Goal: Navigation & Orientation: Find specific page/section

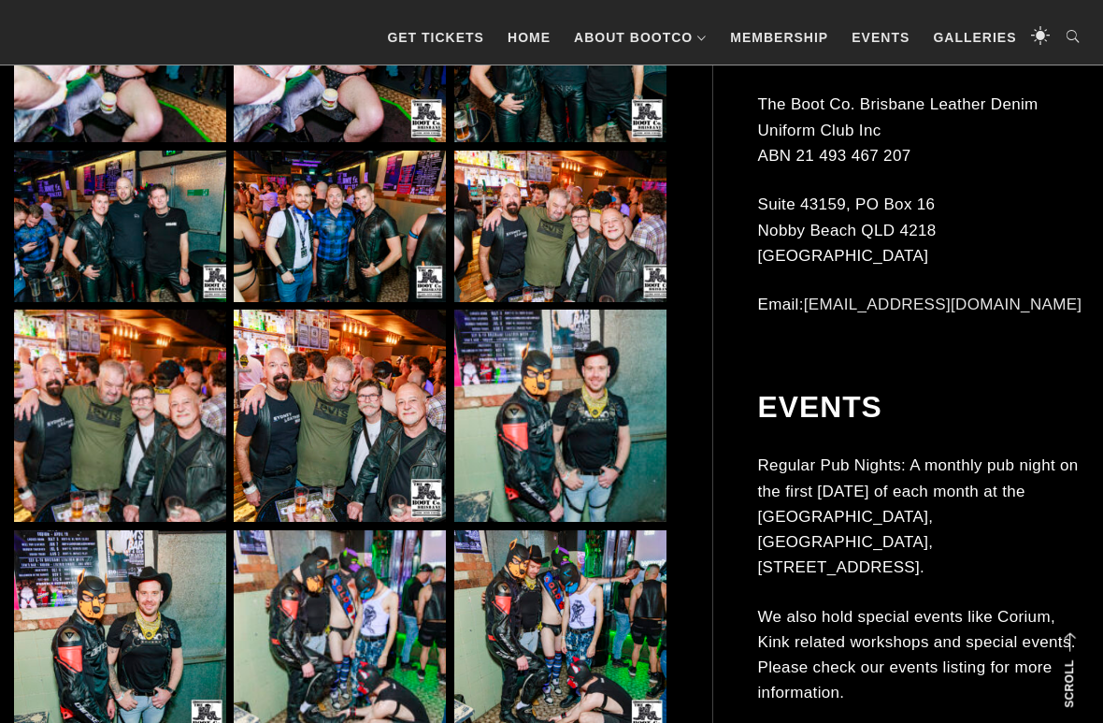
scroll to position [5828, 0]
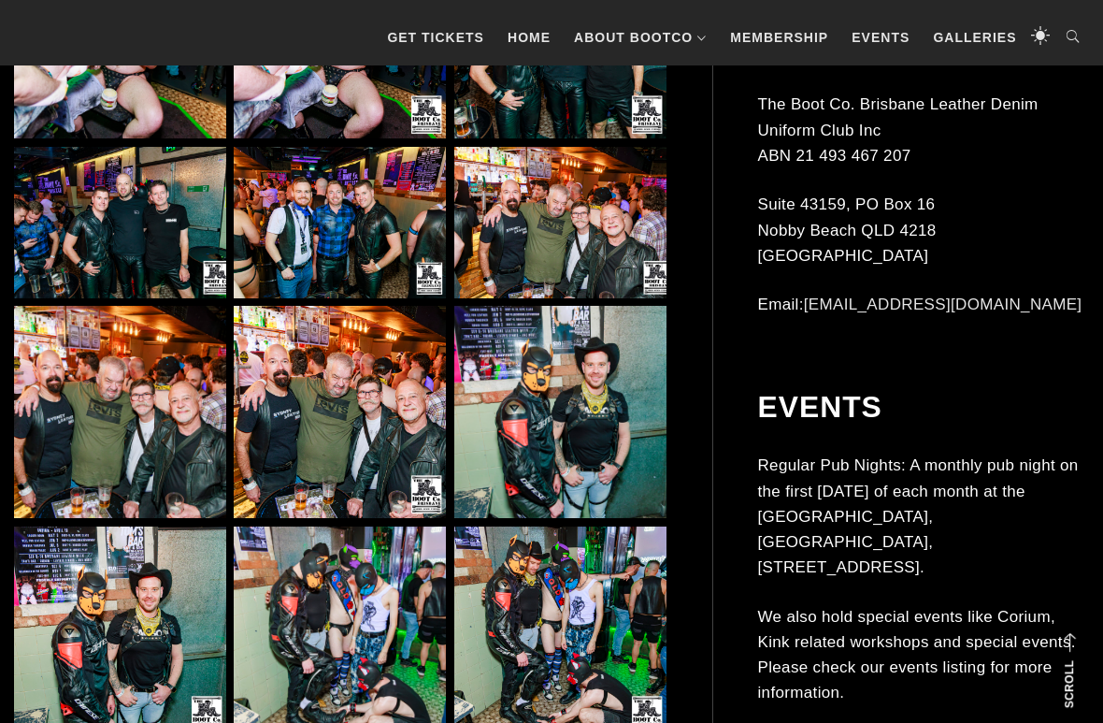
click at [585, 224] on img at bounding box center [560, 222] width 212 height 151
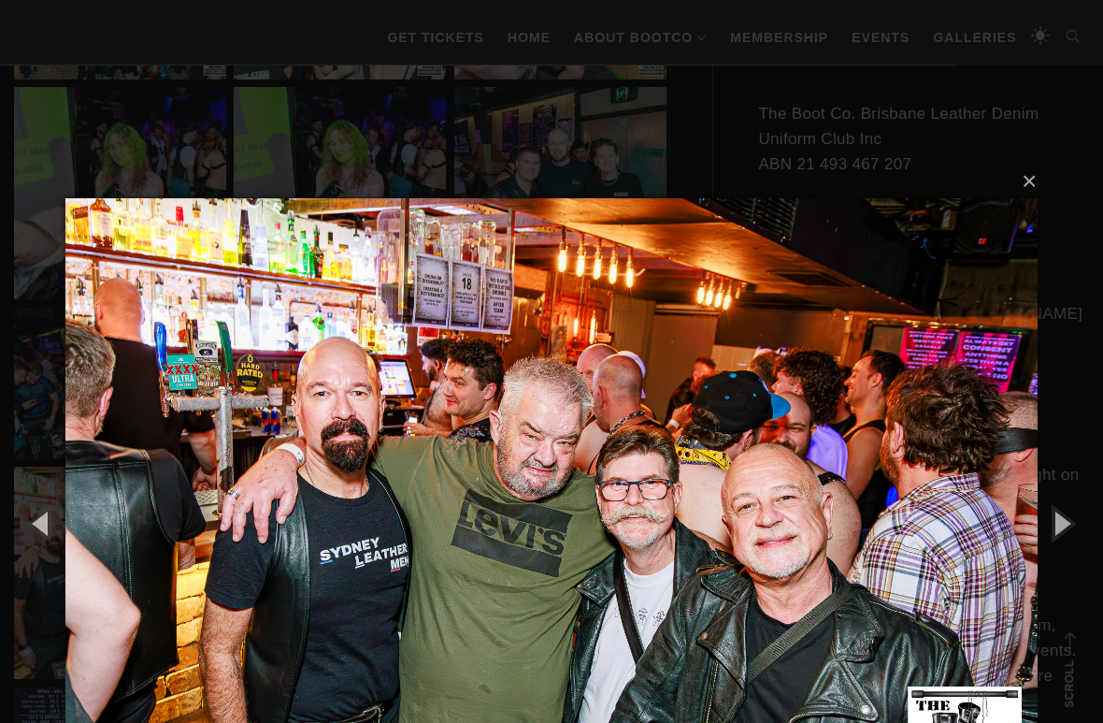
scroll to position [5668, 0]
click at [1024, 182] on button "×" at bounding box center [557, 181] width 972 height 41
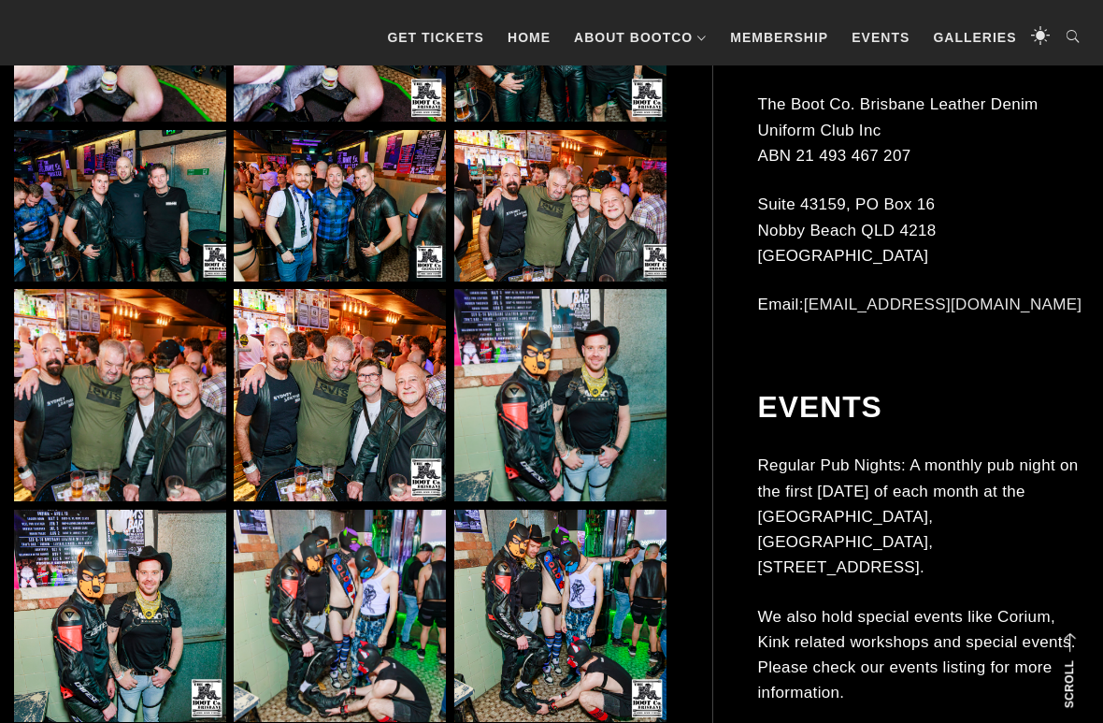
scroll to position [5846, 0]
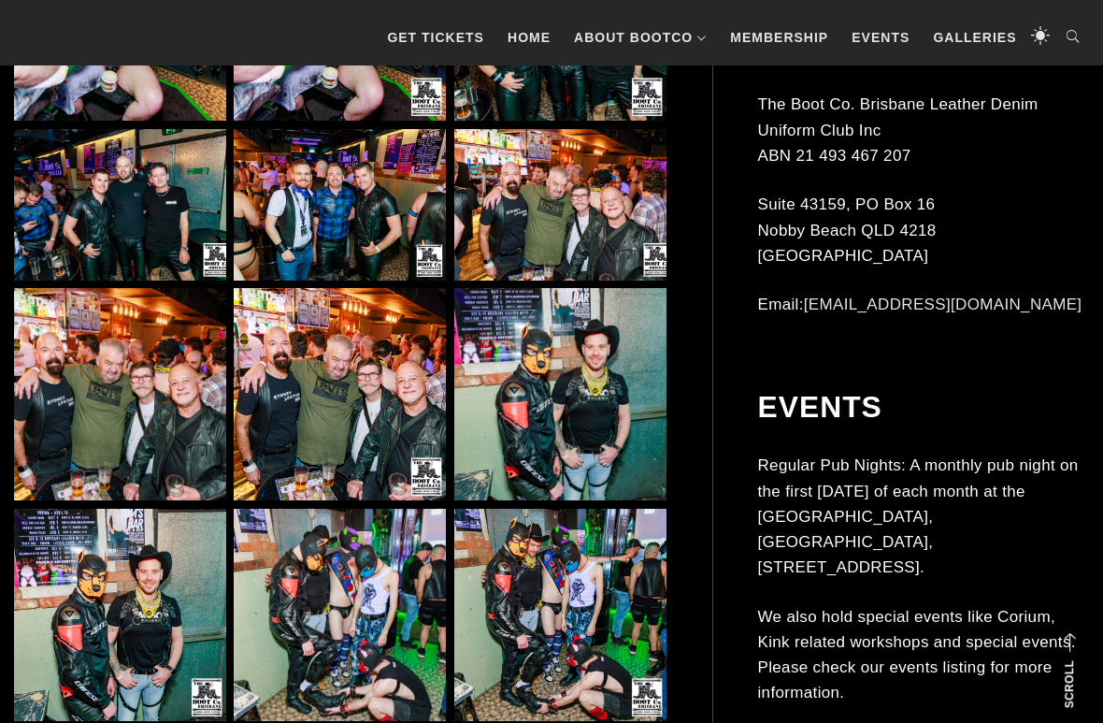
click at [137, 389] on img at bounding box center [120, 394] width 212 height 212
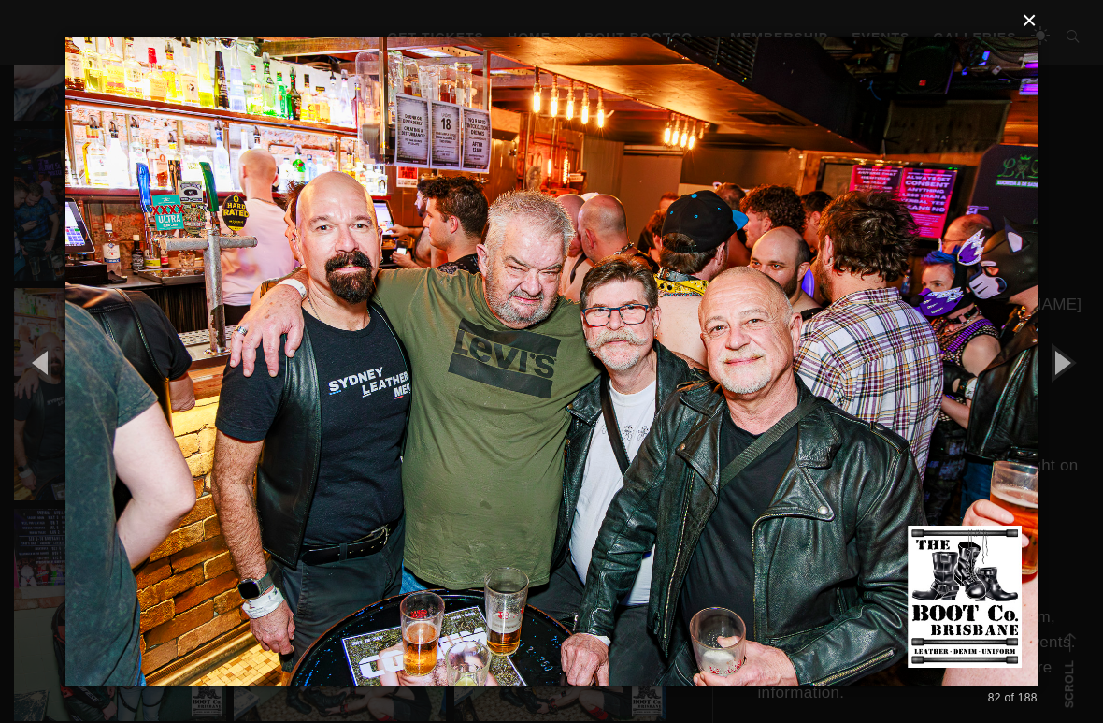
click at [1027, 25] on button "×" at bounding box center [557, 20] width 972 height 41
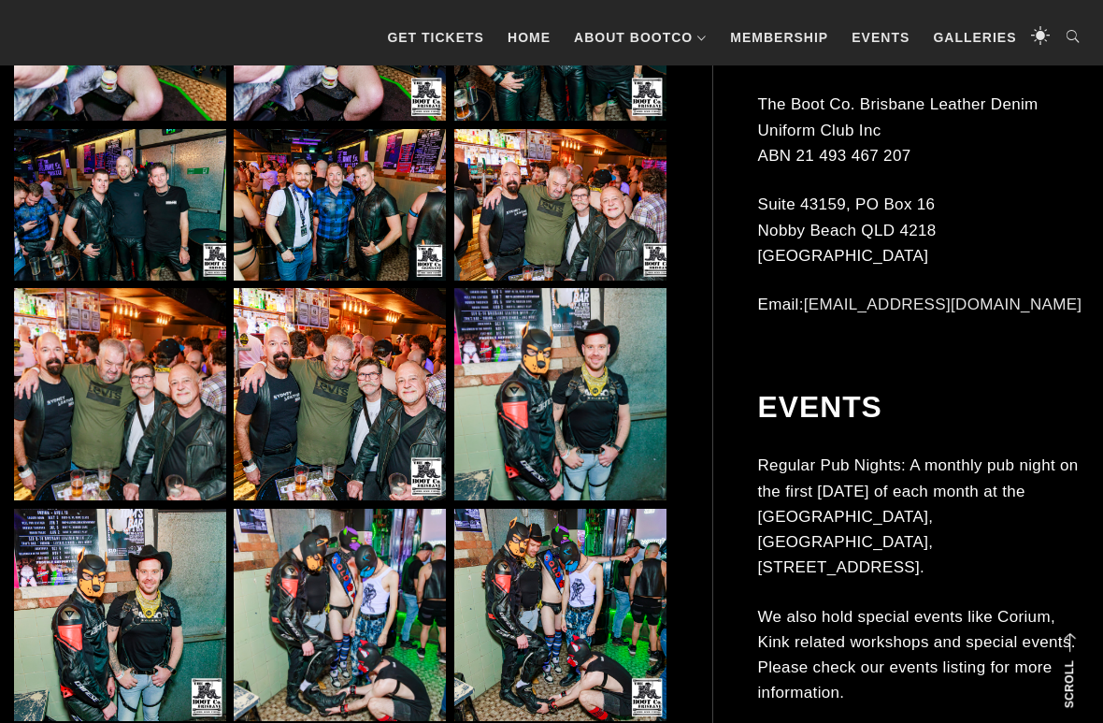
click at [347, 399] on img at bounding box center [340, 394] width 212 height 212
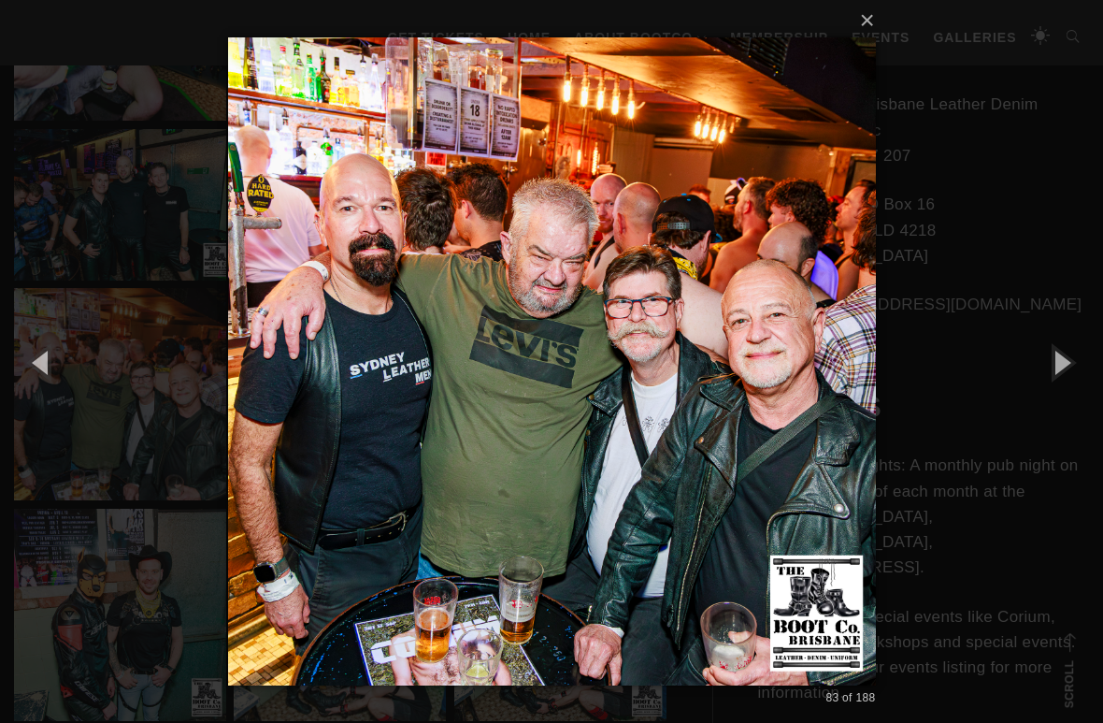
click at [738, 147] on img at bounding box center [552, 361] width 648 height 723
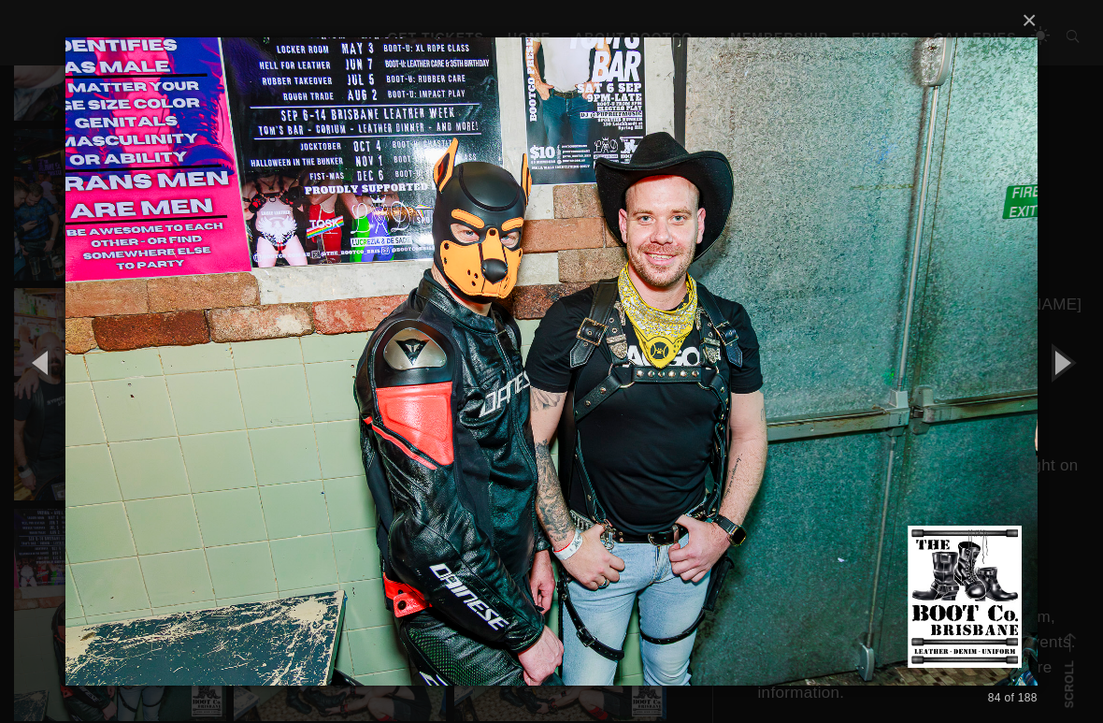
scroll to position [5843, 0]
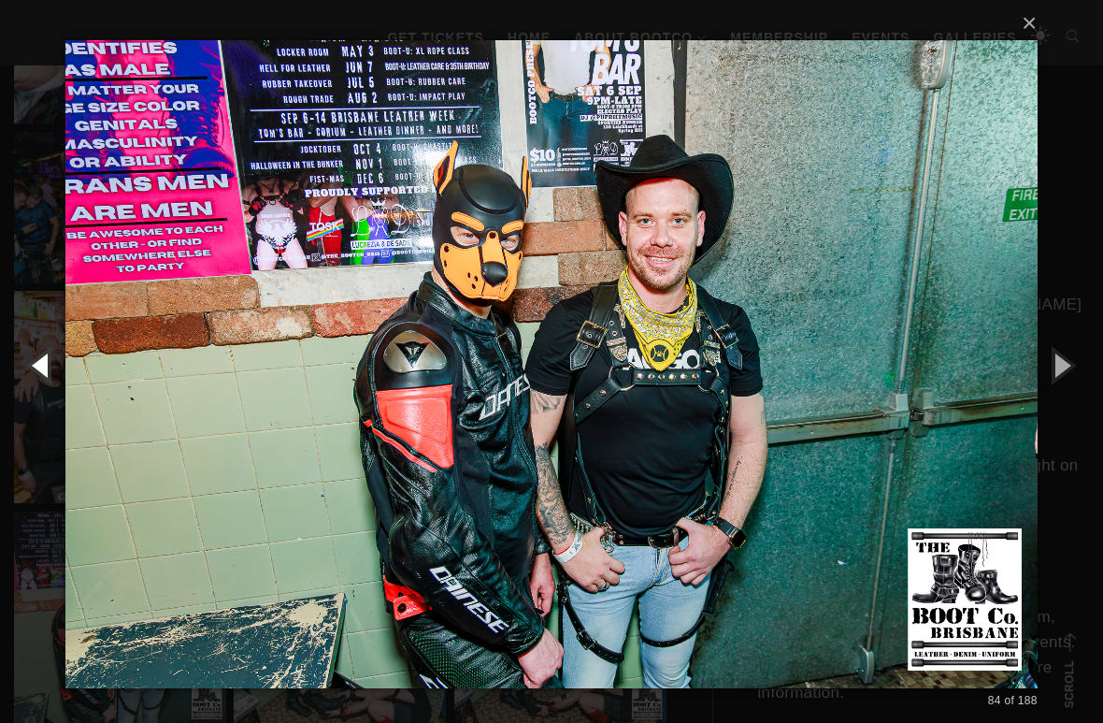
click at [48, 373] on button "button" at bounding box center [42, 364] width 84 height 103
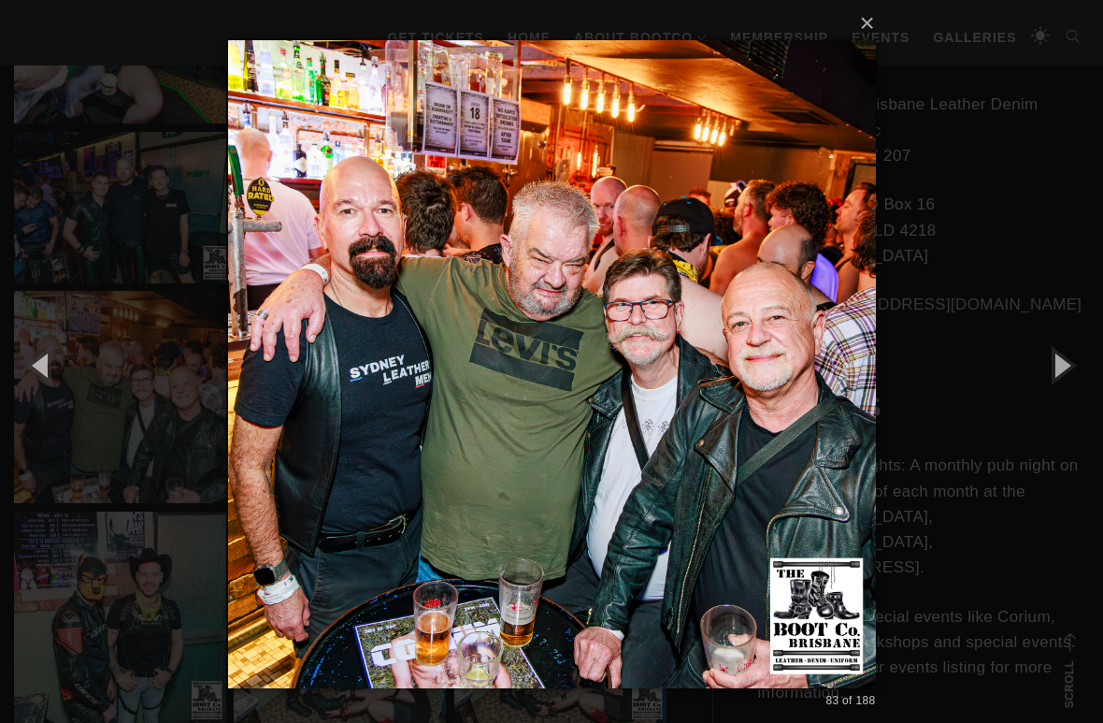
click at [740, 169] on img at bounding box center [552, 364] width 648 height 723
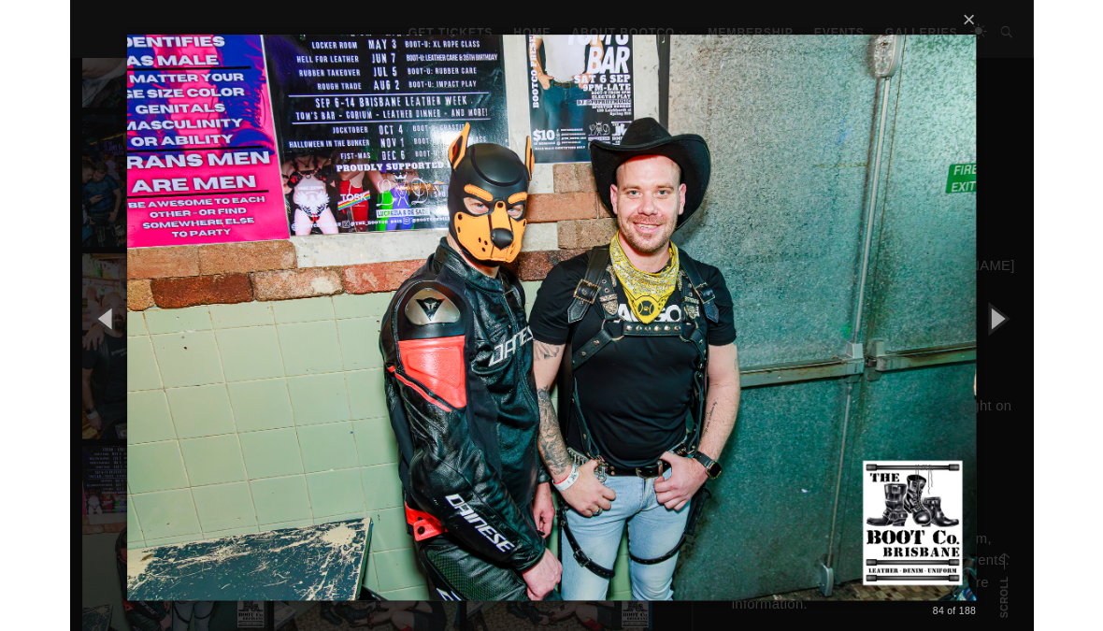
scroll to position [5834, 0]
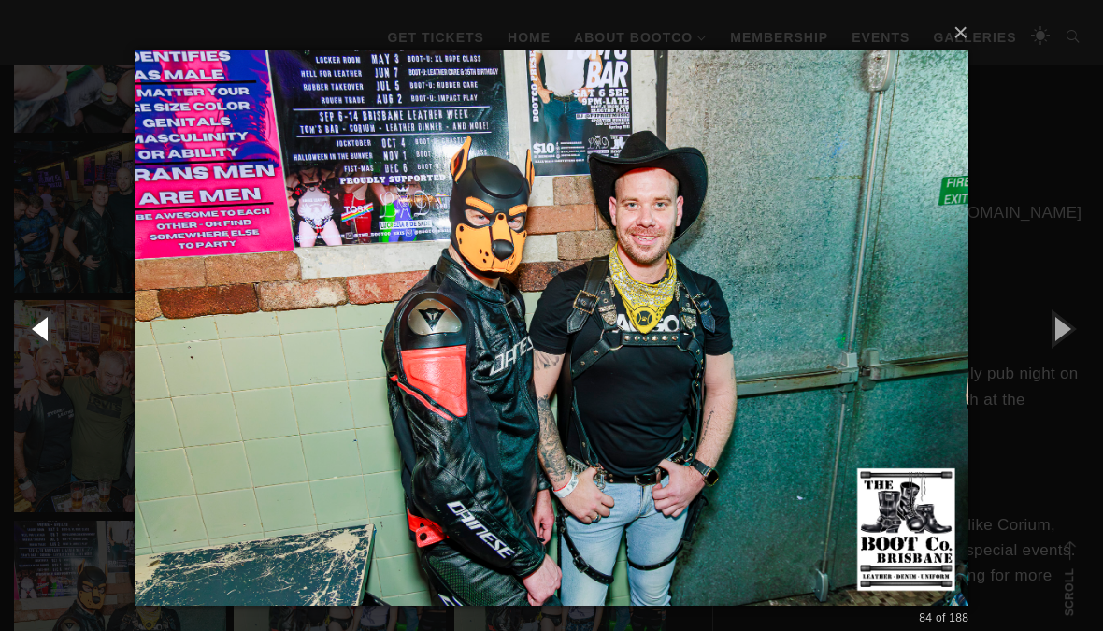
click at [53, 328] on button "button" at bounding box center [42, 328] width 84 height 103
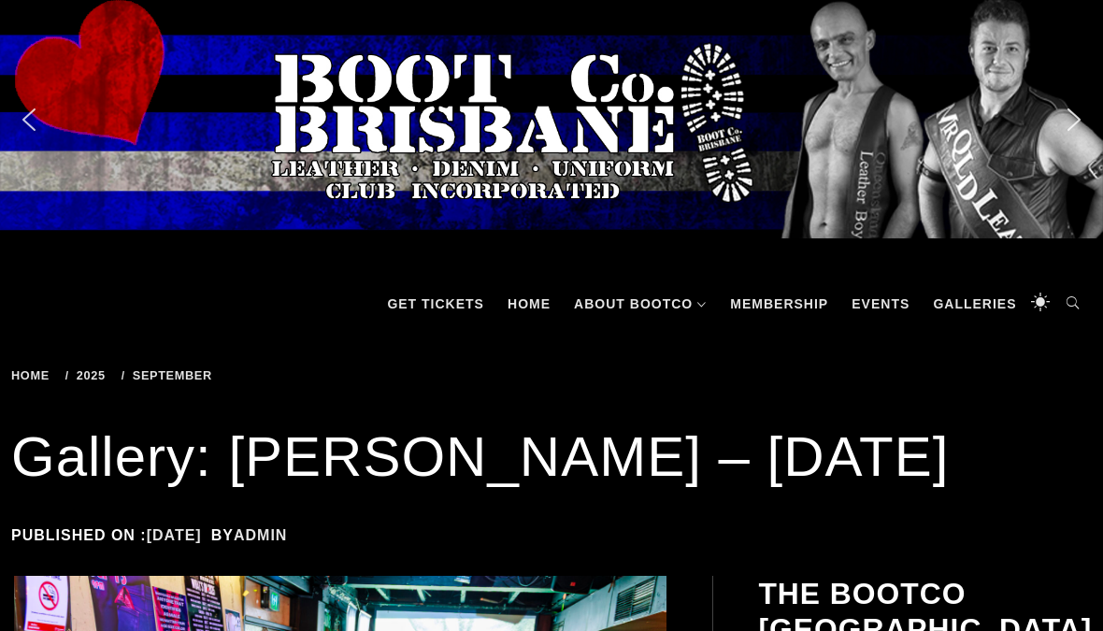
click at [31, 120] on img "previous arrow" at bounding box center [29, 120] width 30 height 30
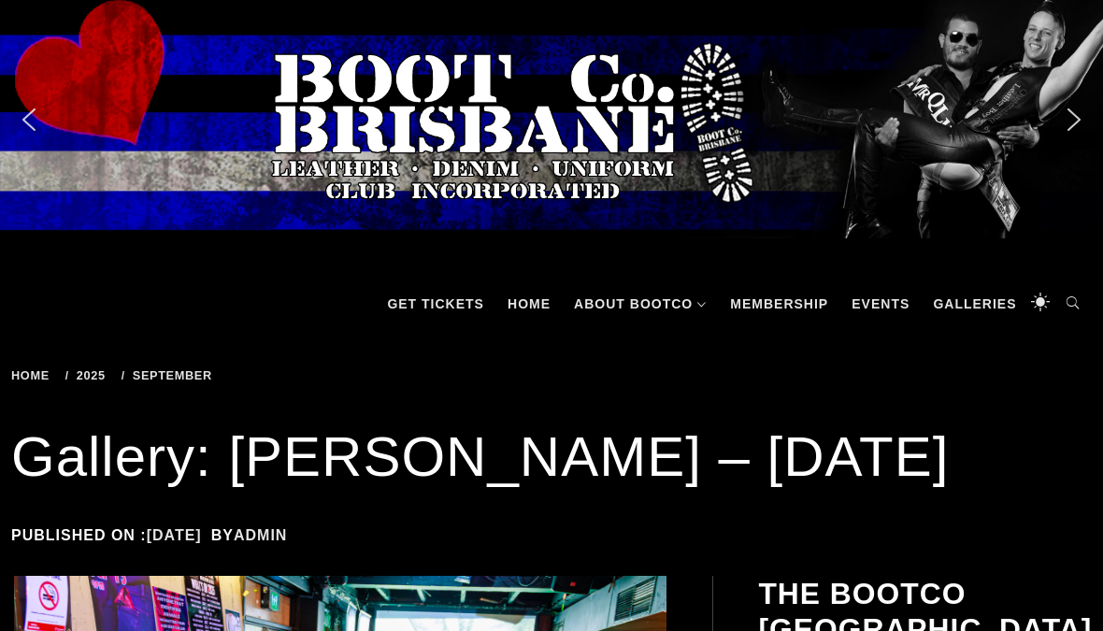
click at [887, 382] on div "Home 2025 September Gallery: Toms Bar – Sep 2025" at bounding box center [551, 376] width 1081 height 32
click at [36, 122] on img "previous arrow" at bounding box center [29, 120] width 30 height 30
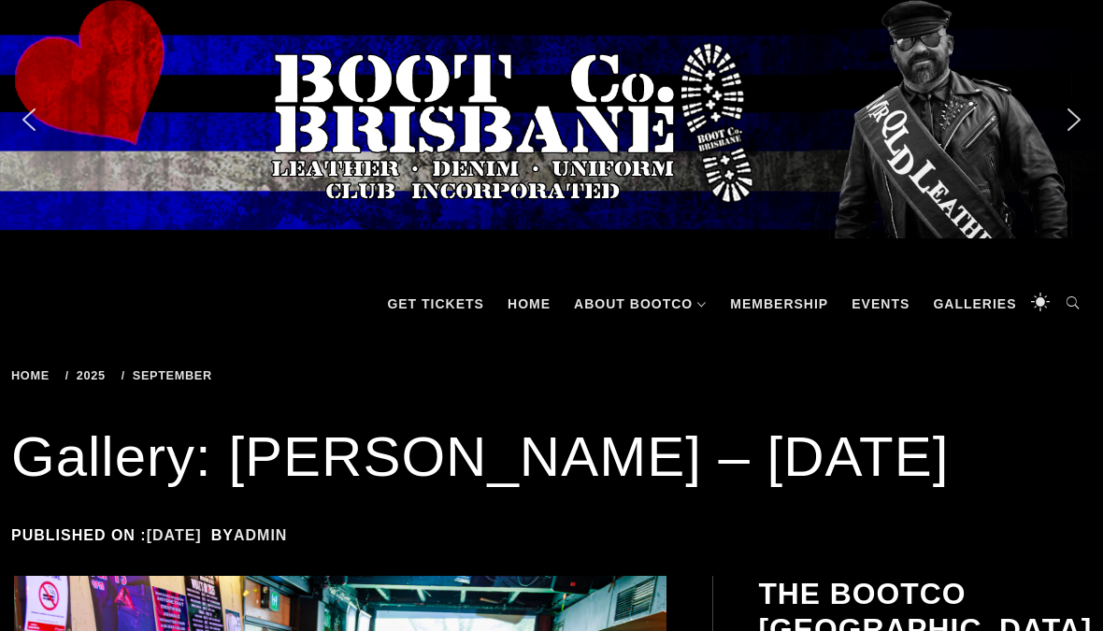
click at [36, 110] on img "previous arrow" at bounding box center [29, 120] width 30 height 30
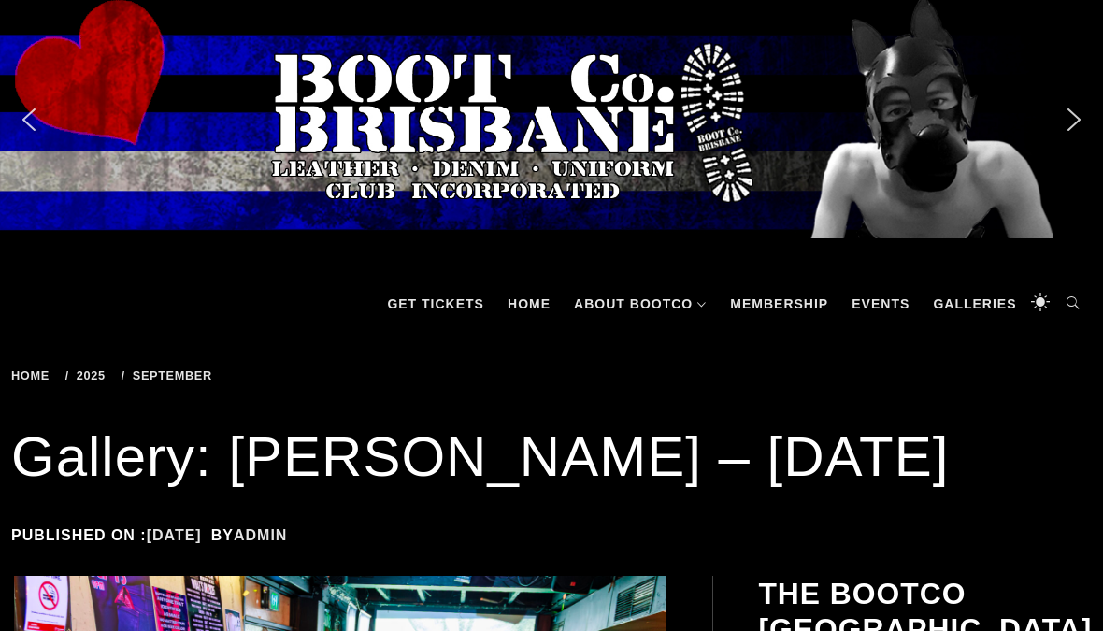
click at [173, 370] on span "September" at bounding box center [170, 375] width 97 height 14
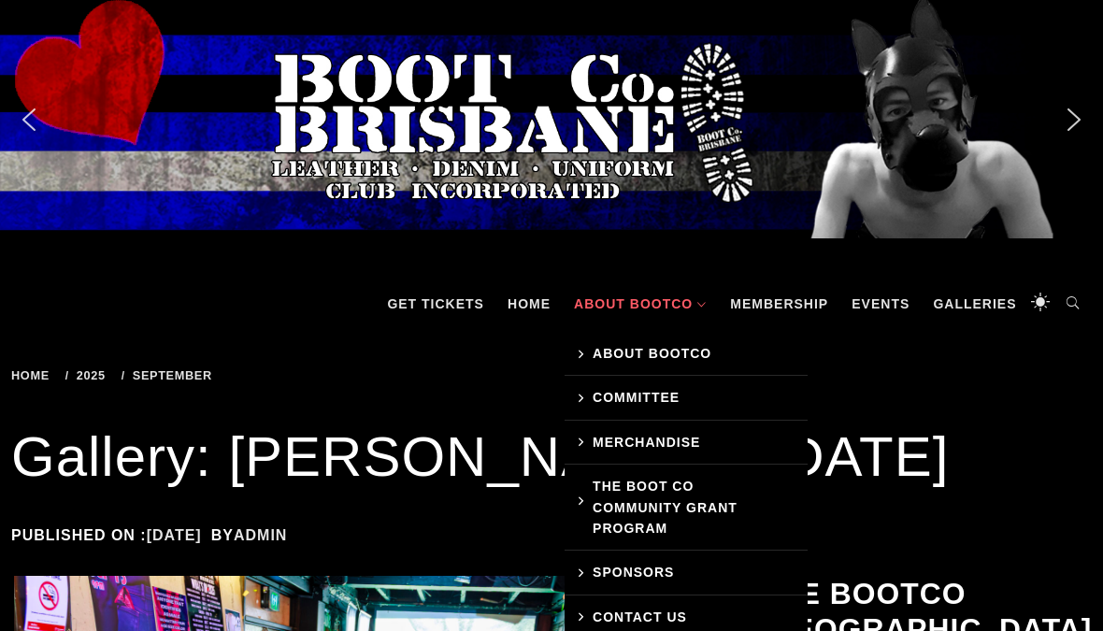
click at [639, 303] on link "About BootCo" at bounding box center [640, 304] width 151 height 56
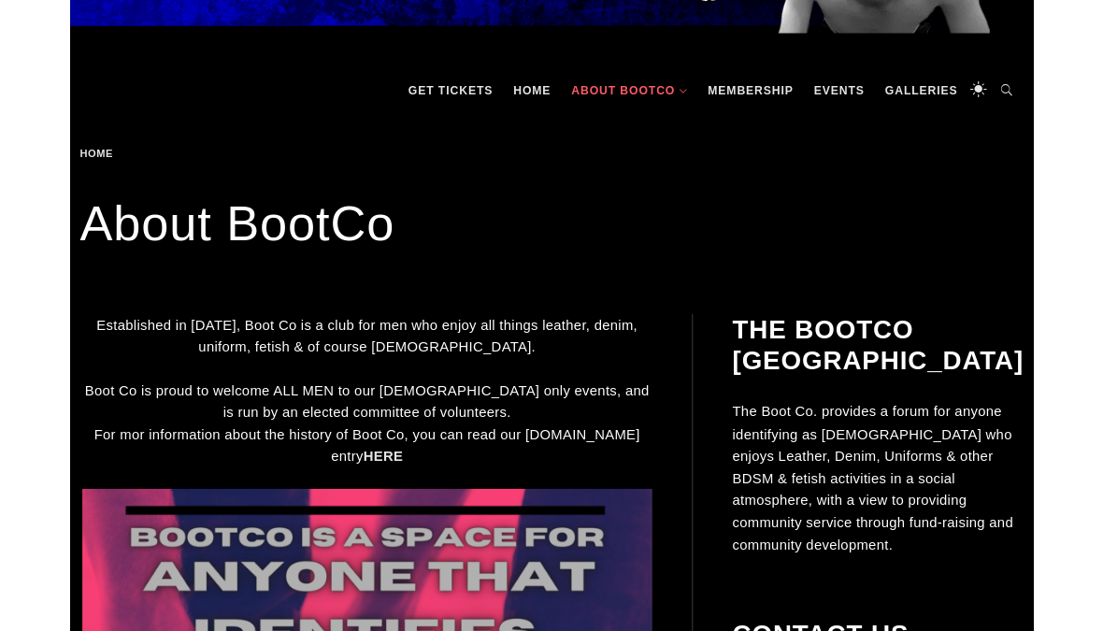
scroll to position [200, 0]
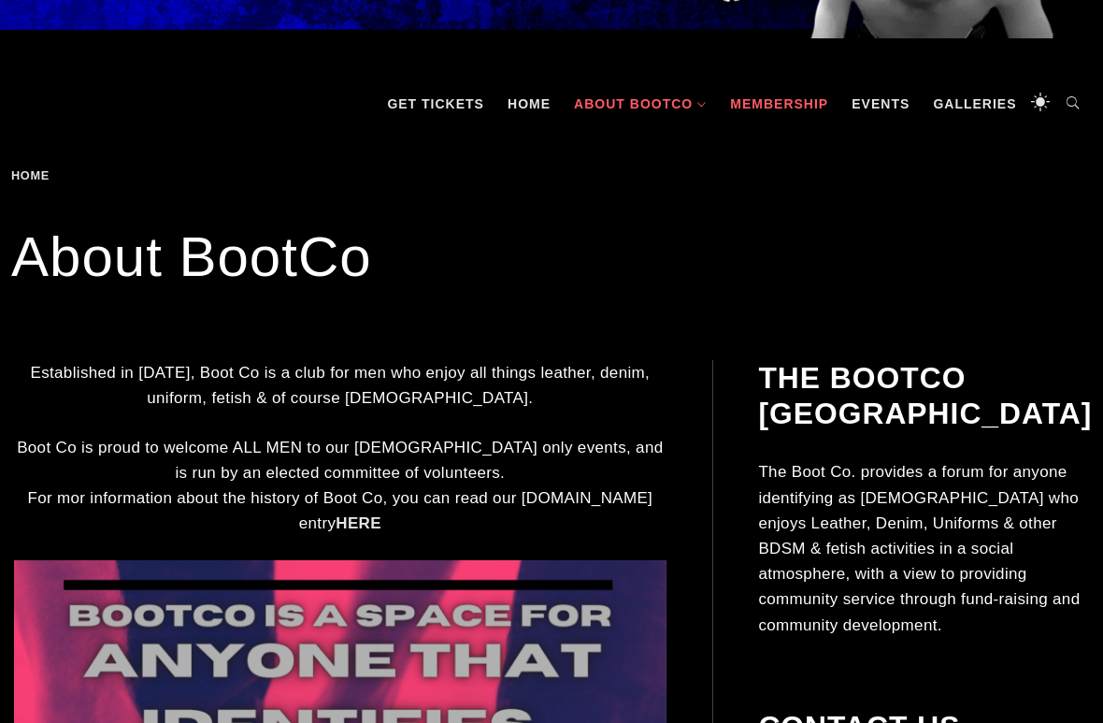
click at [789, 111] on link "Membership" at bounding box center [779, 104] width 117 height 56
